Goal: Information Seeking & Learning: Learn about a topic

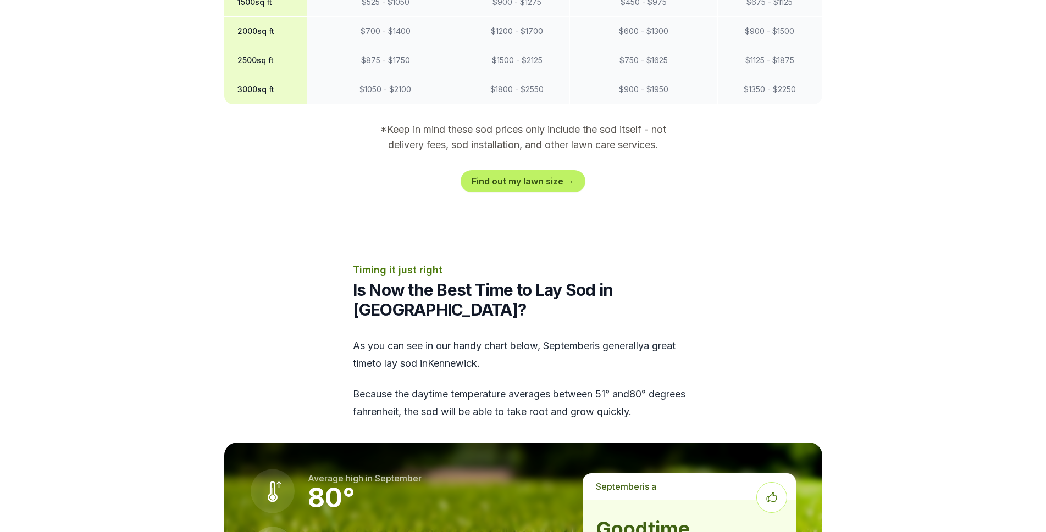
scroll to position [1209, 0]
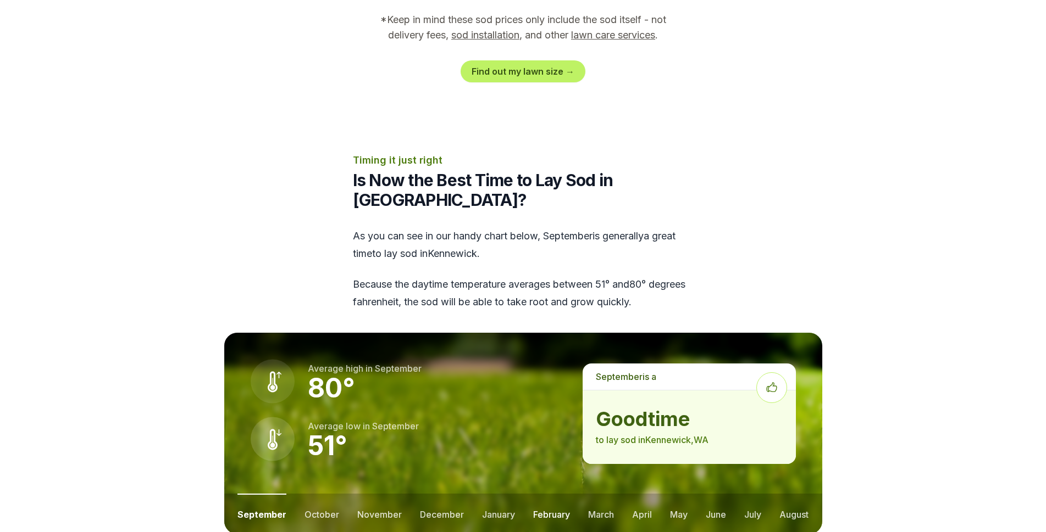
click at [555, 494] on button "february" at bounding box center [551, 514] width 37 height 41
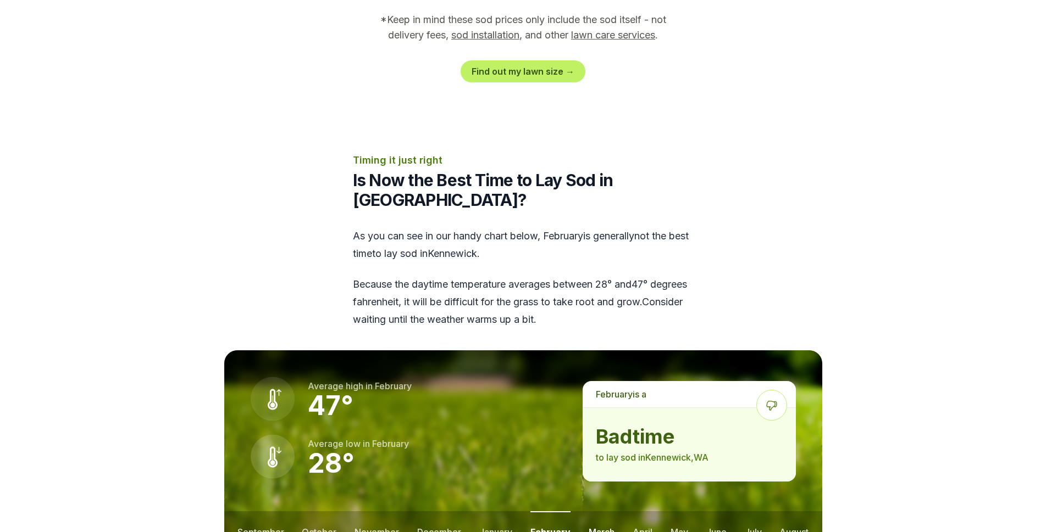
click at [602, 512] on button "march" at bounding box center [601, 532] width 26 height 41
click at [646, 512] on button "april" at bounding box center [642, 532] width 20 height 41
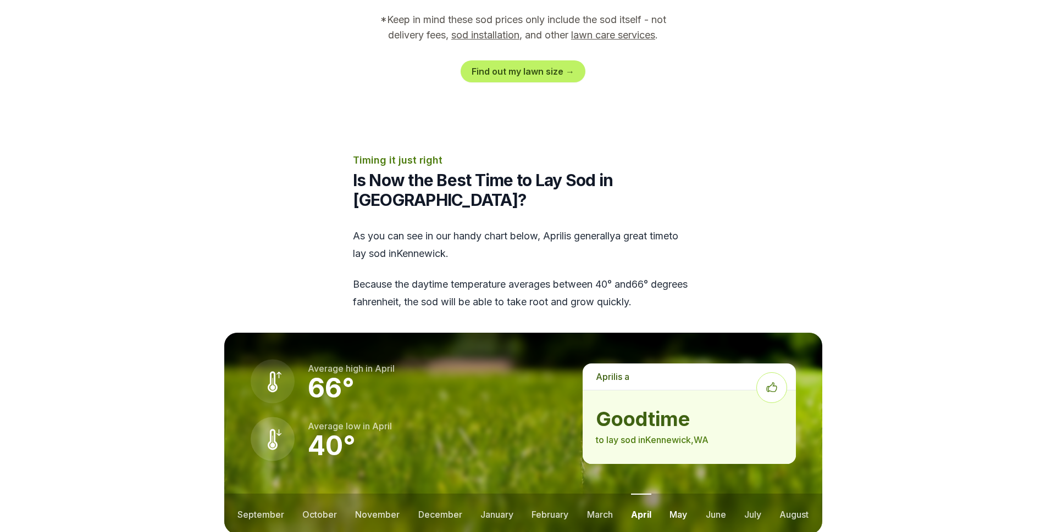
click at [680, 494] on button "may" at bounding box center [678, 514] width 18 height 41
click at [639, 494] on button "april" at bounding box center [640, 514] width 20 height 41
click at [715, 494] on button "june" at bounding box center [715, 514] width 20 height 41
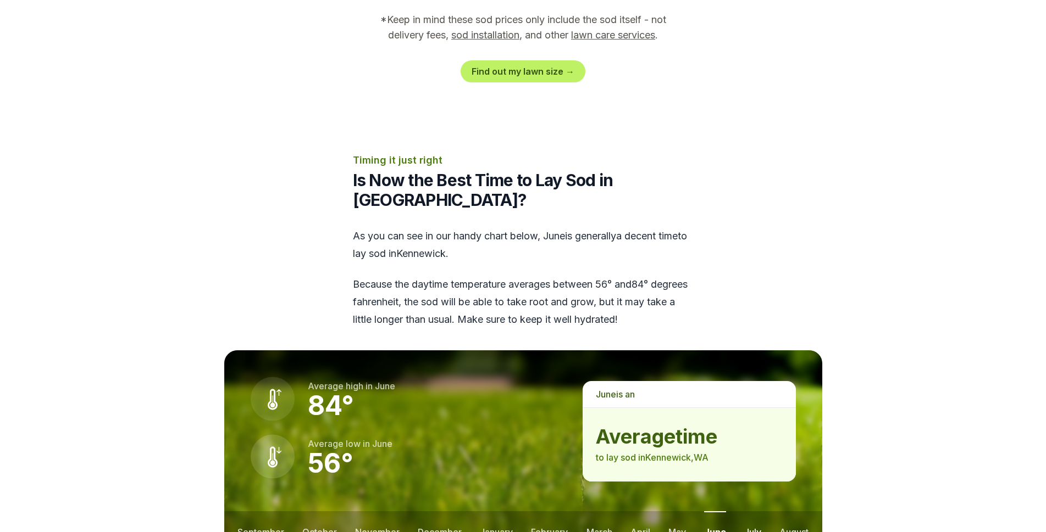
click at [750, 512] on button "july" at bounding box center [752, 532] width 17 height 41
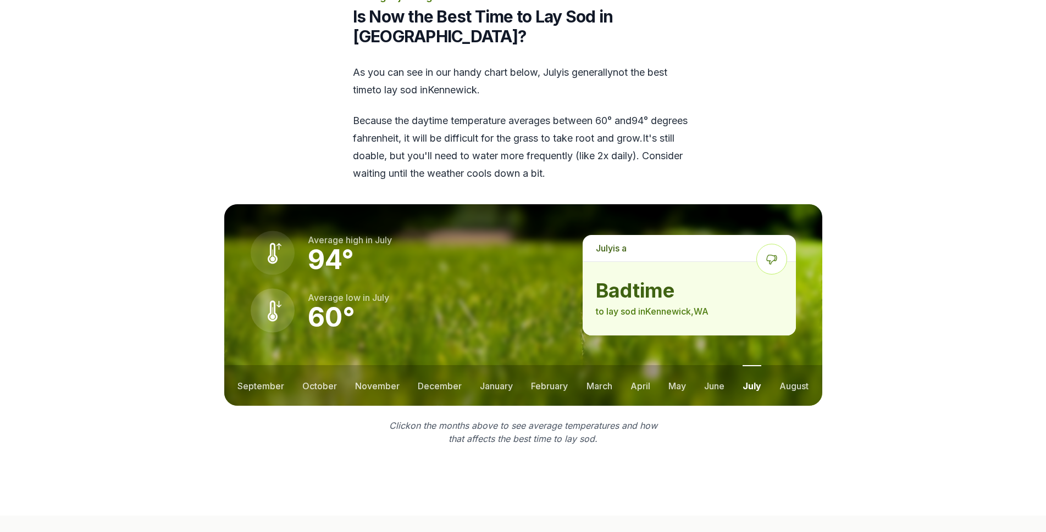
scroll to position [1374, 0]
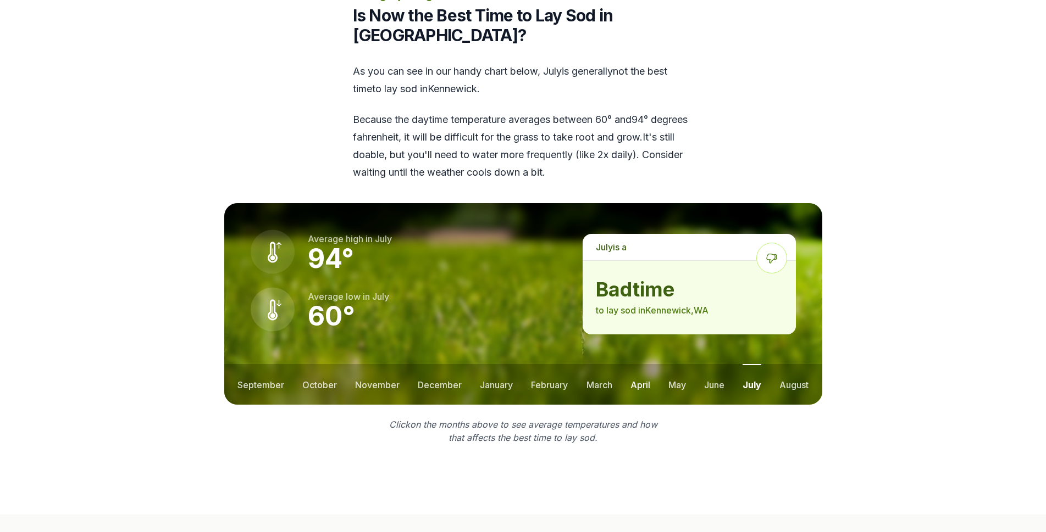
click at [635, 364] on button "april" at bounding box center [640, 384] width 20 height 41
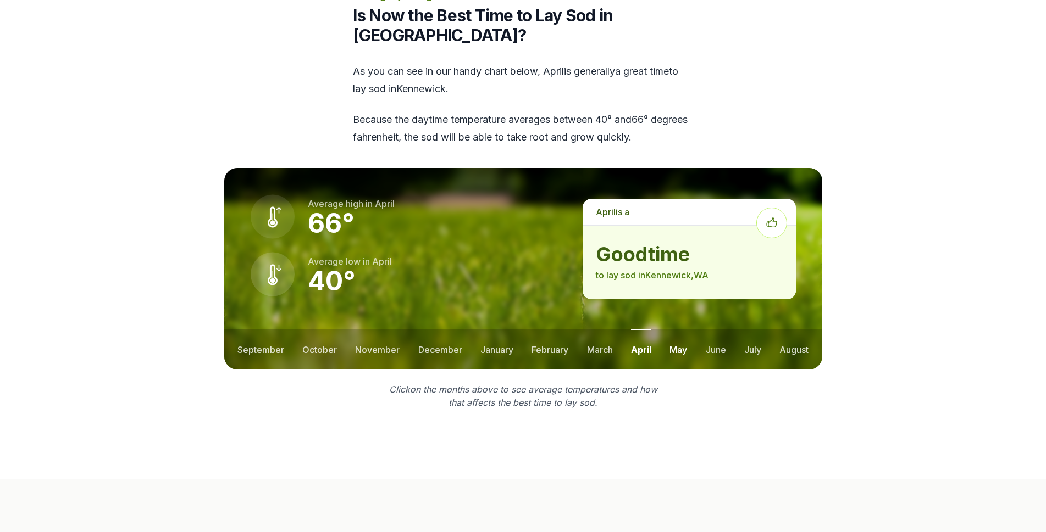
click at [674, 329] on button "may" at bounding box center [678, 349] width 18 height 41
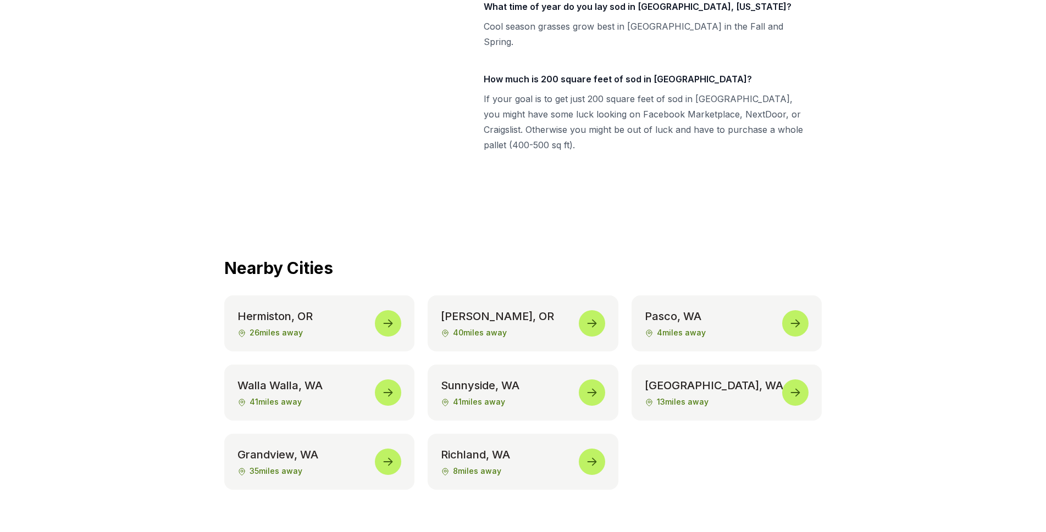
scroll to position [4780, 0]
